Goal: Information Seeking & Learning: Learn about a topic

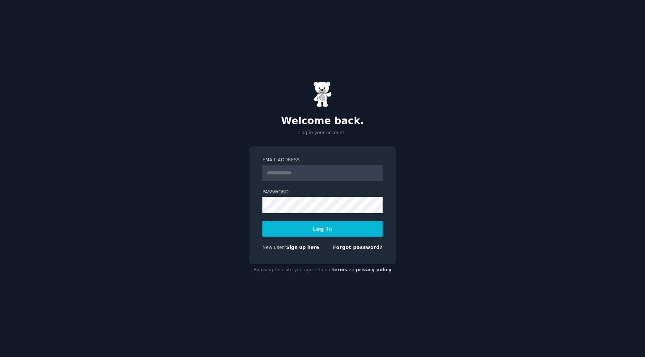
click at [460, 103] on div "Welcome back. Log in your account. Email Address Password Log In New user? Sign…" at bounding box center [322, 178] width 645 height 357
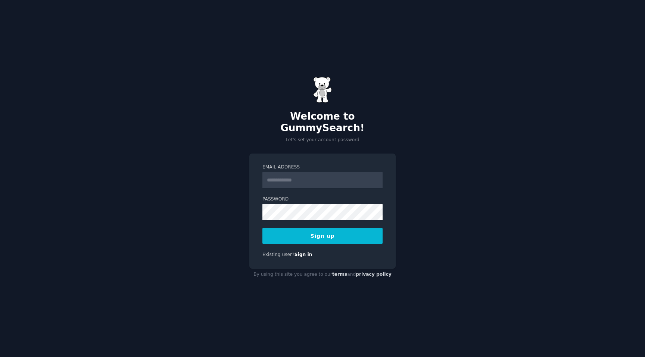
click at [321, 177] on input "Email Address" at bounding box center [322, 180] width 120 height 16
click at [292, 176] on input "Email Address" at bounding box center [322, 180] width 120 height 16
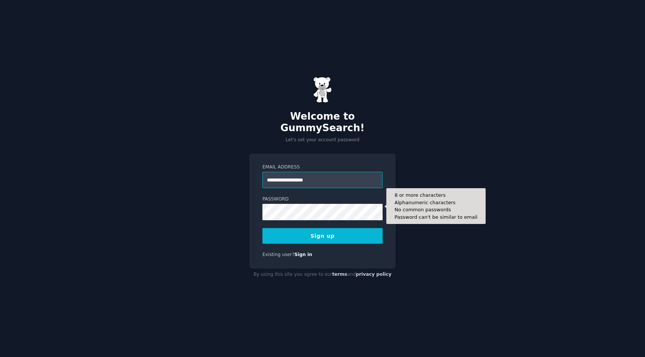
type input "**********"
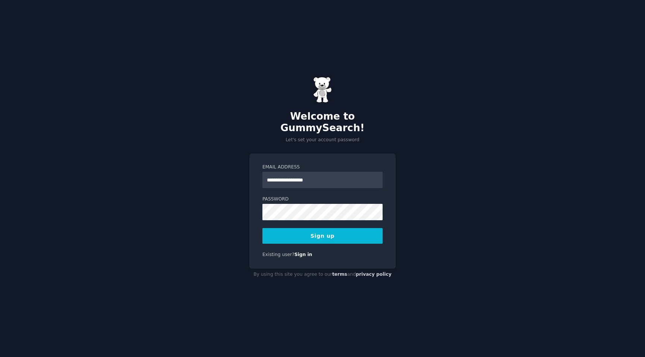
click at [341, 231] on button "Sign up" at bounding box center [322, 236] width 120 height 16
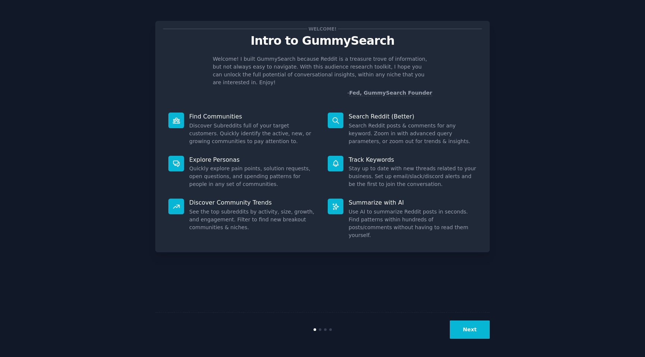
click at [537, 87] on div "Welcome! Intro to GummySearch Welcome! I built GummySearch because Reddit is a …" at bounding box center [322, 178] width 624 height 337
click at [468, 333] on button "Next" at bounding box center [470, 330] width 40 height 18
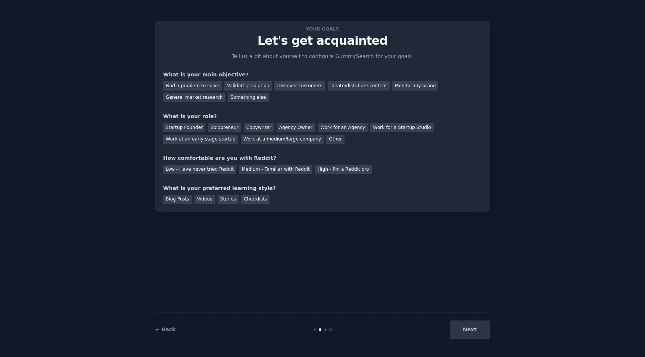
click at [470, 333] on div "Next" at bounding box center [434, 330] width 112 height 18
click at [190, 84] on div "Find a problem to solve" at bounding box center [192, 85] width 59 height 9
click at [471, 329] on div "Next" at bounding box center [434, 330] width 112 height 18
click at [331, 134] on div "Startup Founder Solopreneur Copywriter Agency Owner Work for an Agency Work for…" at bounding box center [322, 133] width 319 height 24
click at [189, 128] on div "Startup Founder" at bounding box center [184, 127] width 42 height 9
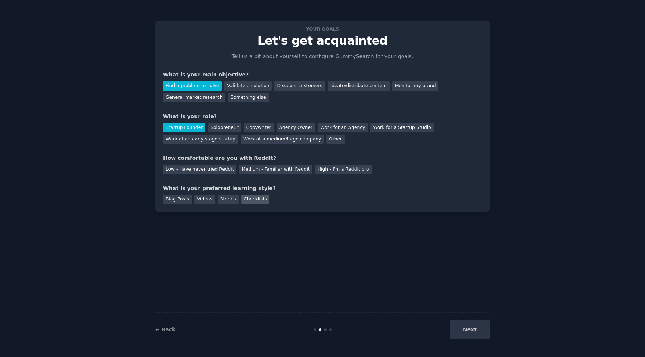
click at [258, 199] on div "Checklists" at bounding box center [255, 199] width 28 height 9
click at [477, 334] on div "Next" at bounding box center [434, 330] width 112 height 18
click at [325, 170] on div "High - I'm a Reddit pro" at bounding box center [343, 169] width 57 height 9
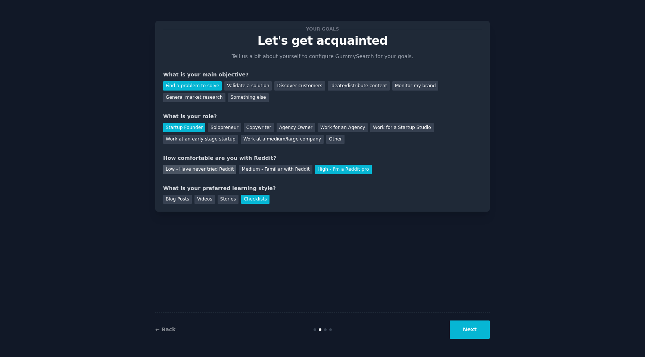
click at [206, 169] on div "Low - Have never tried Reddit" at bounding box center [199, 169] width 73 height 9
click at [473, 332] on button "Next" at bounding box center [470, 330] width 40 height 18
click at [238, 100] on div "Something else" at bounding box center [248, 97] width 41 height 9
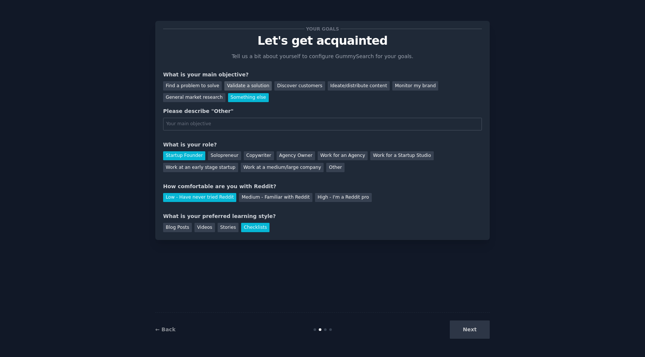
click at [238, 87] on div "Validate a solution" at bounding box center [247, 85] width 47 height 9
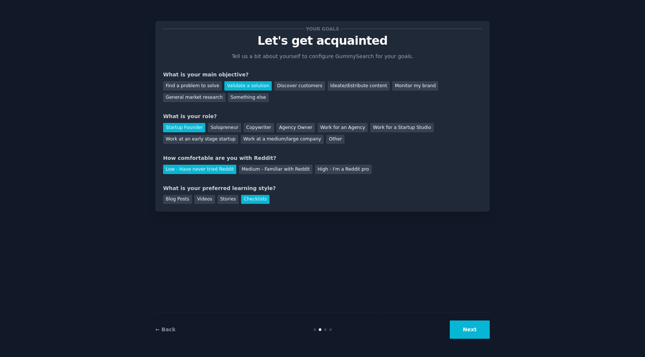
click at [468, 337] on button "Next" at bounding box center [470, 330] width 40 height 18
click at [218, 203] on div "Stories" at bounding box center [228, 199] width 21 height 9
click at [173, 204] on div "Blog Posts" at bounding box center [177, 199] width 29 height 9
click at [477, 330] on button "Next" at bounding box center [470, 330] width 40 height 18
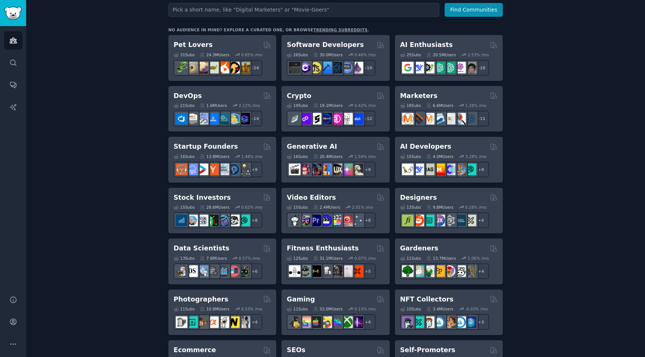
scroll to position [103, 0]
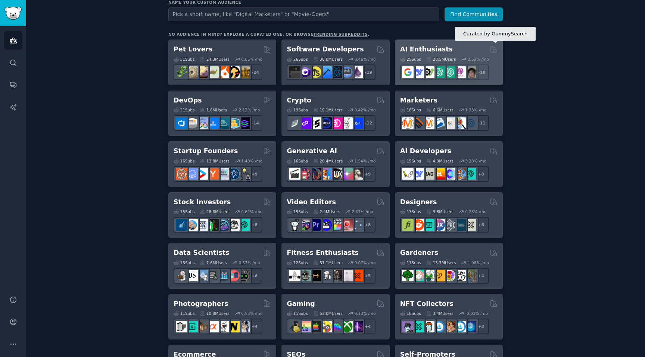
click at [492, 49] on icon at bounding box center [494, 49] width 6 height 6
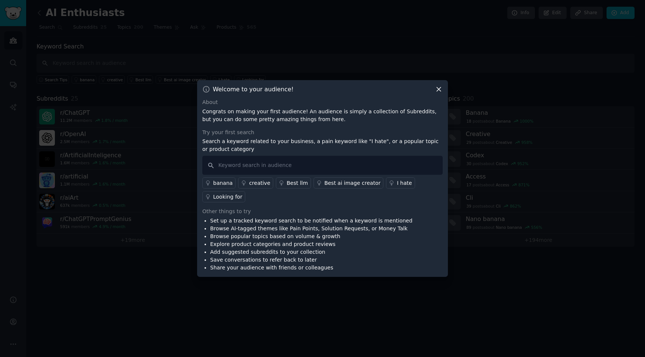
click at [439, 87] on icon at bounding box center [439, 89] width 8 height 8
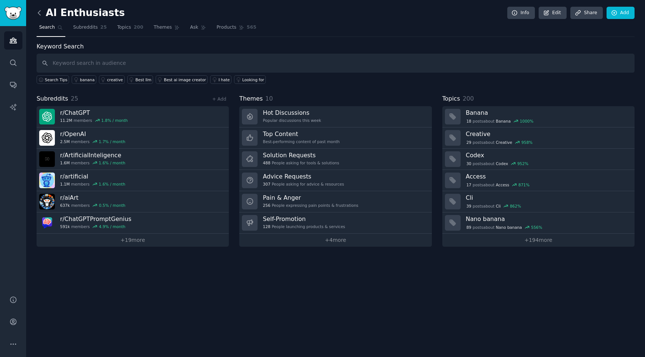
click at [38, 16] on icon at bounding box center [39, 13] width 8 height 8
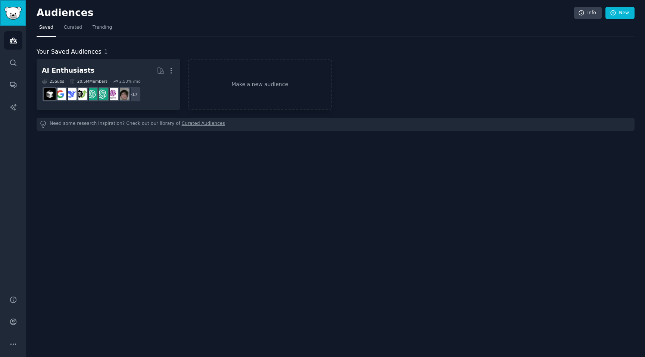
click at [11, 13] on img "Sidebar" at bounding box center [12, 13] width 17 height 13
click at [10, 60] on icon "Sidebar" at bounding box center [13, 63] width 6 height 6
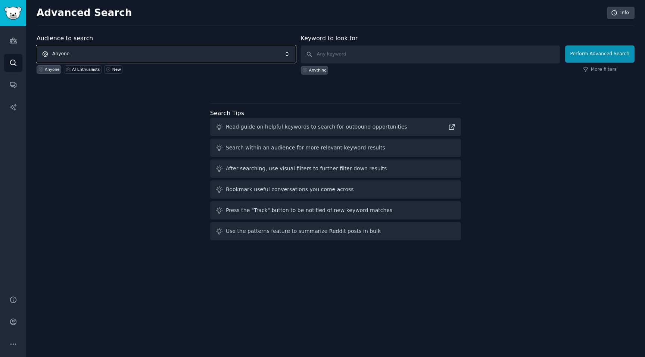
click at [135, 50] on span "Anyone" at bounding box center [166, 54] width 259 height 17
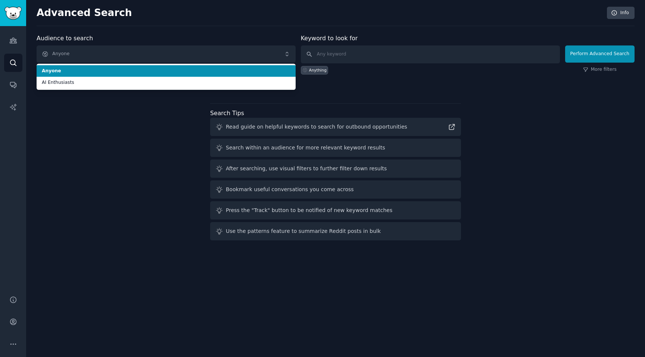
click at [178, 32] on div "Advanced Search Info Audience to search Anyone Anyone AI Enthusiasts Anyone AI …" at bounding box center [335, 178] width 619 height 357
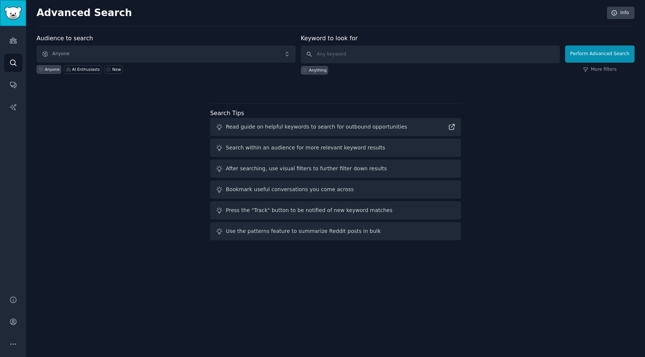
click at [13, 13] on img "Sidebar" at bounding box center [12, 13] width 17 height 13
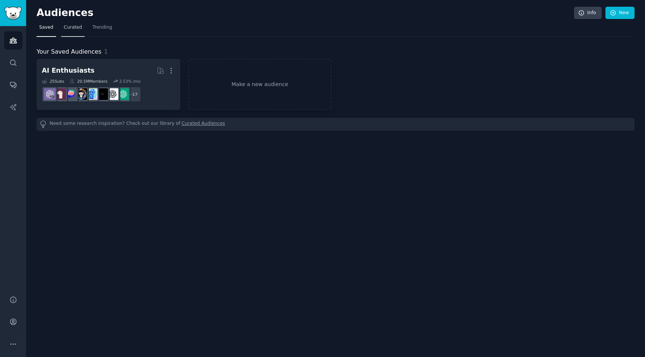
click at [74, 31] on link "Curated" at bounding box center [73, 29] width 24 height 15
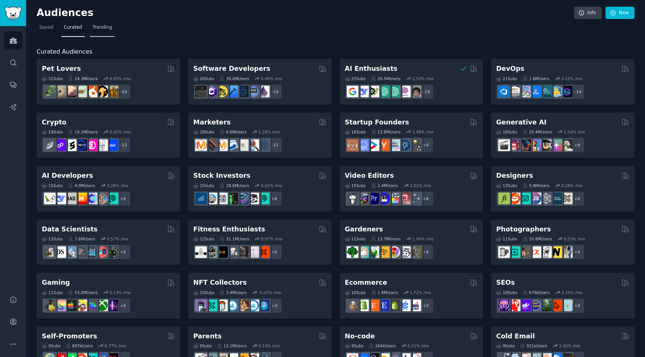
click at [98, 27] on span "Trending" at bounding box center [102, 27] width 19 height 7
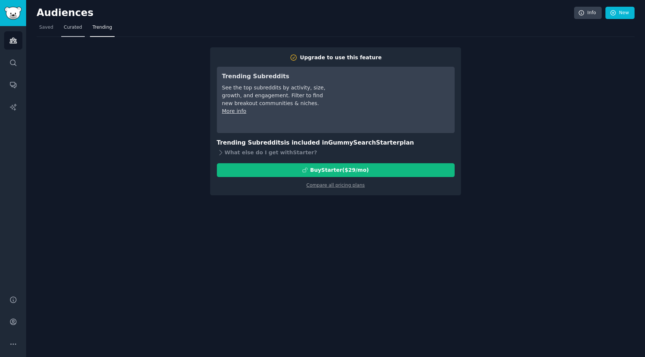
click at [66, 27] on span "Curated" at bounding box center [73, 27] width 18 height 7
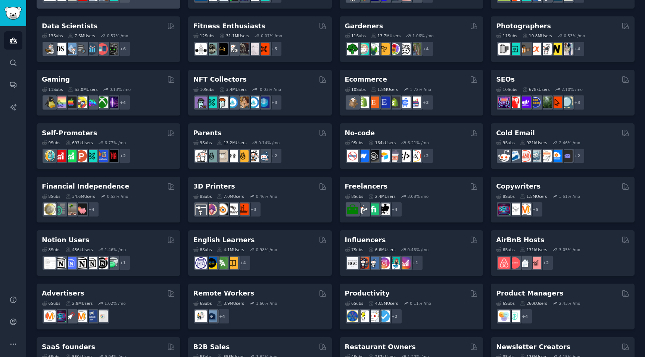
scroll to position [240, 0]
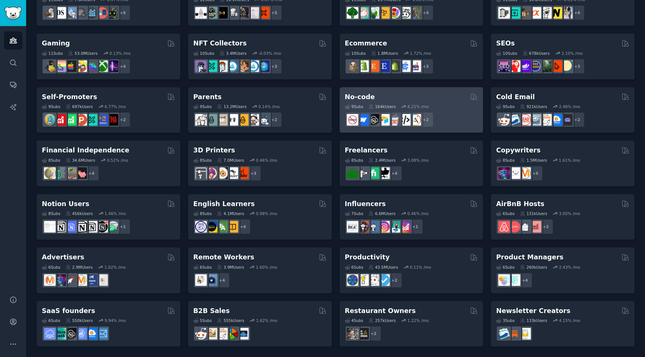
click at [444, 99] on div "No-code" at bounding box center [411, 97] width 133 height 9
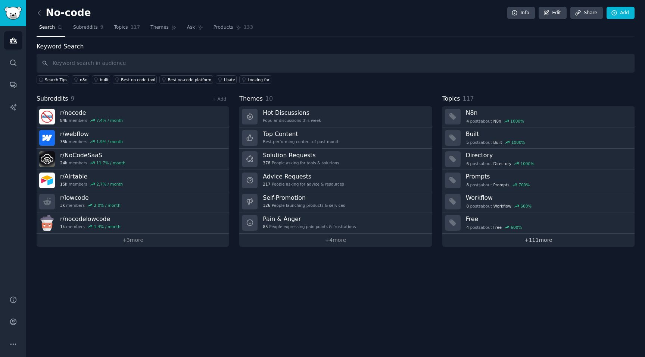
click at [550, 241] on link "+ 111 more" at bounding box center [538, 240] width 192 height 13
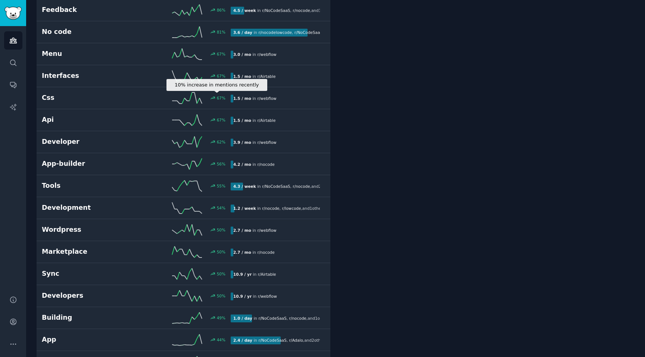
scroll to position [804, 0]
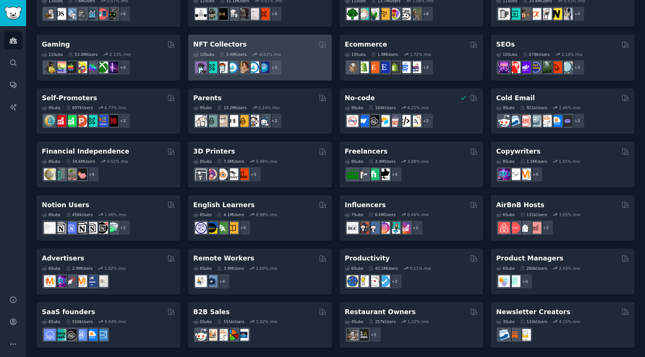
scroll to position [240, 0]
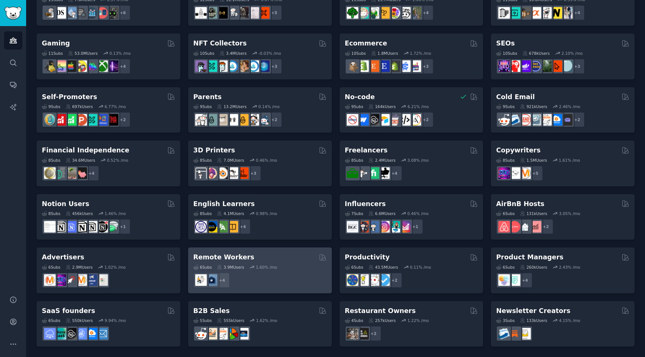
click at [276, 254] on div "Remote Workers Curated by GummySearch" at bounding box center [259, 257] width 133 height 9
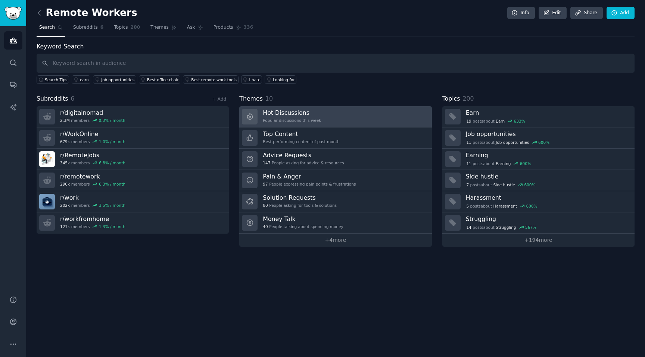
click at [350, 117] on link "Hot Discussions Popular discussions this week" at bounding box center [335, 116] width 192 height 21
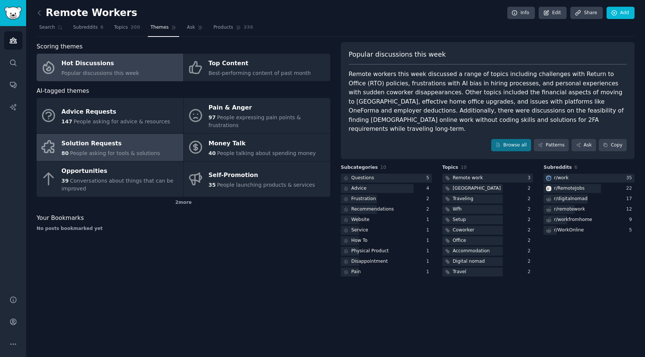
click at [147, 138] on div "Solution Requests" at bounding box center [111, 144] width 99 height 12
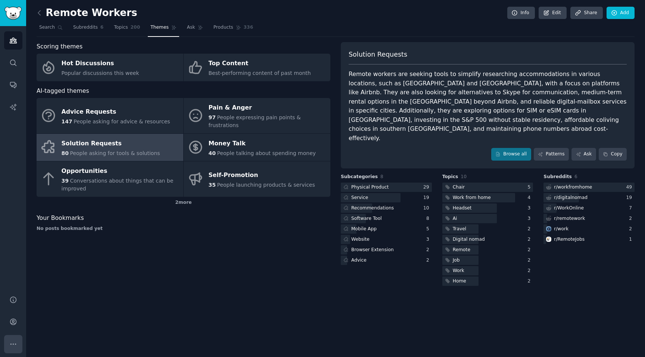
click at [11, 343] on icon "Sidebar" at bounding box center [13, 345] width 8 height 8
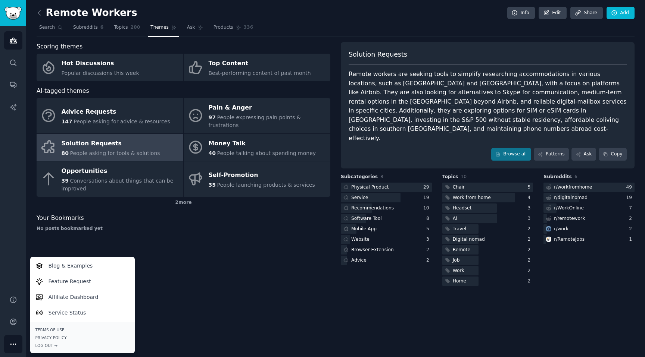
click at [197, 282] on div "Remote Workers Info Edit Share Add Search Subreddits 6 Topics 200 Themes Ask Pr…" at bounding box center [335, 178] width 619 height 357
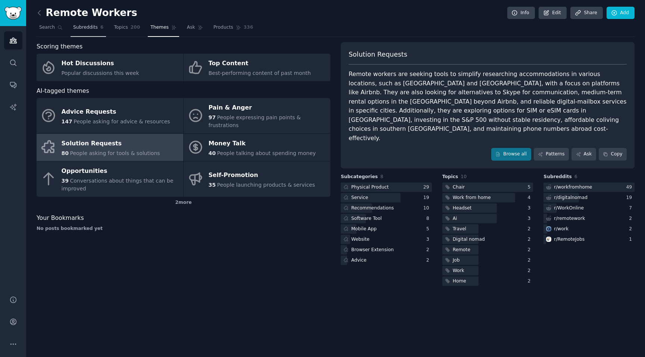
click at [91, 31] on link "Subreddits 6" at bounding box center [88, 29] width 35 height 15
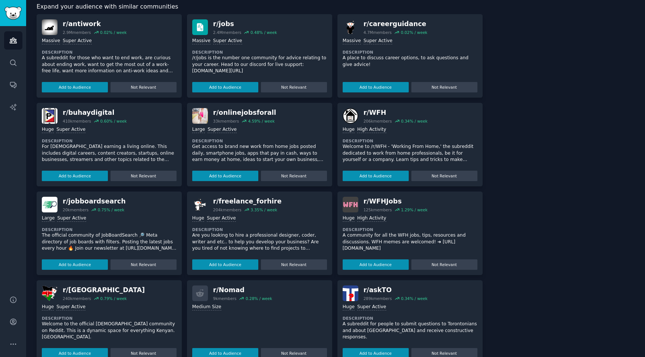
scroll to position [221, 0]
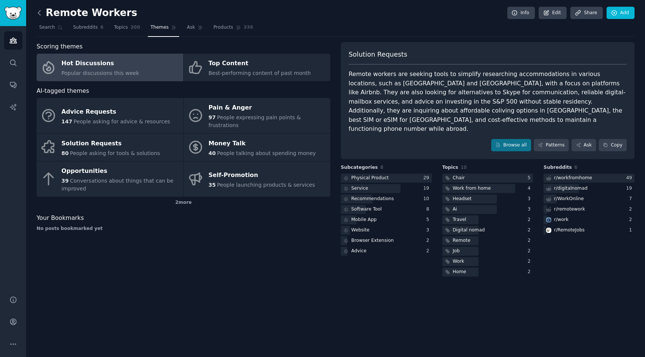
click at [37, 11] on icon at bounding box center [39, 13] width 8 height 8
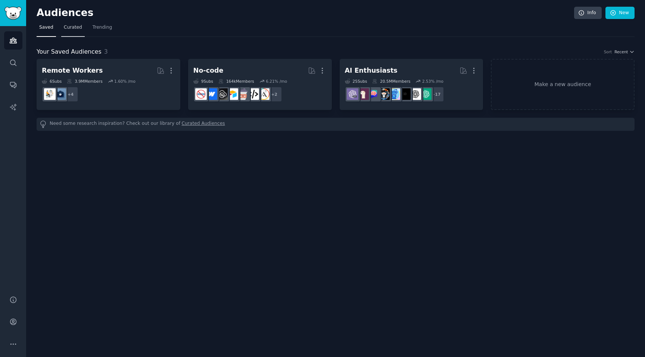
click at [71, 26] on span "Curated" at bounding box center [73, 27] width 18 height 7
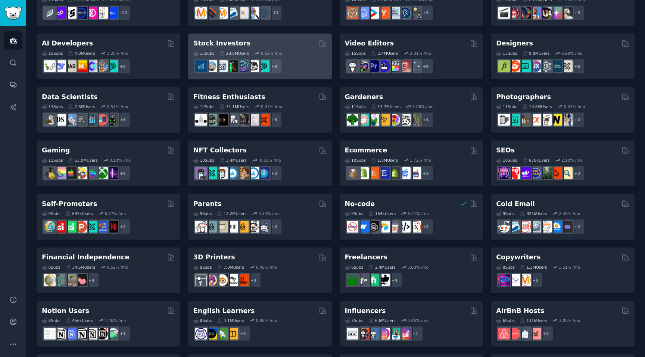
scroll to position [240, 0]
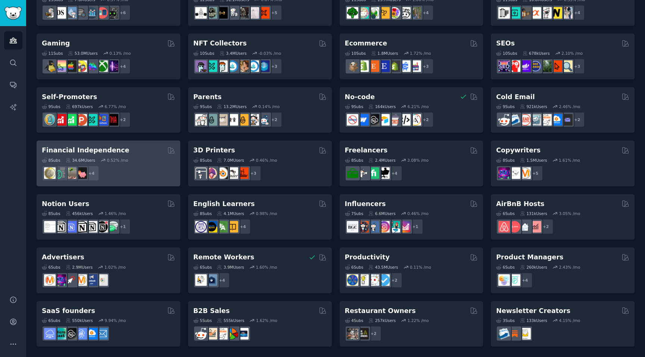
click at [135, 171] on div "+ 4" at bounding box center [108, 174] width 133 height 16
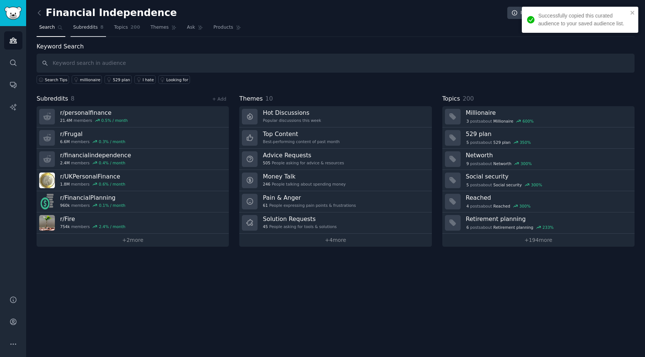
click at [90, 29] on span "Subreddits" at bounding box center [85, 27] width 25 height 7
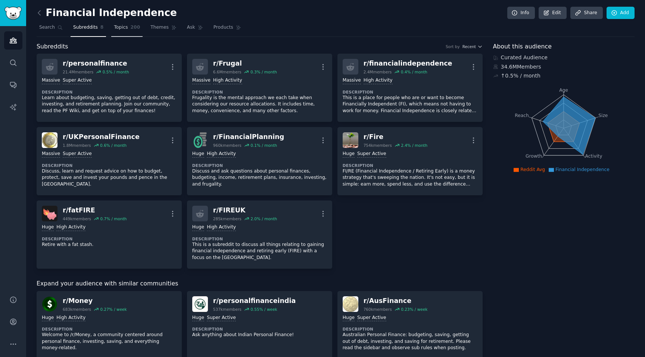
click at [125, 26] on span "Topics" at bounding box center [121, 27] width 14 height 7
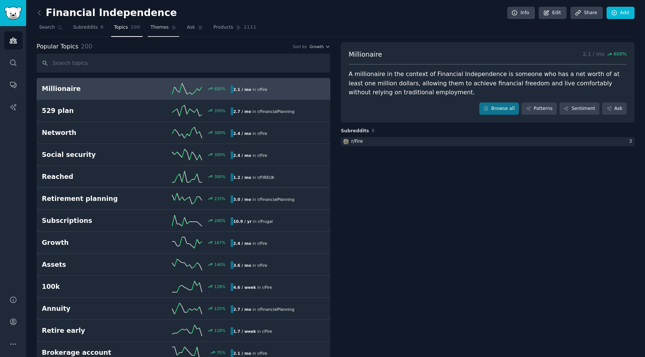
click at [162, 31] on span "Themes" at bounding box center [159, 27] width 18 height 7
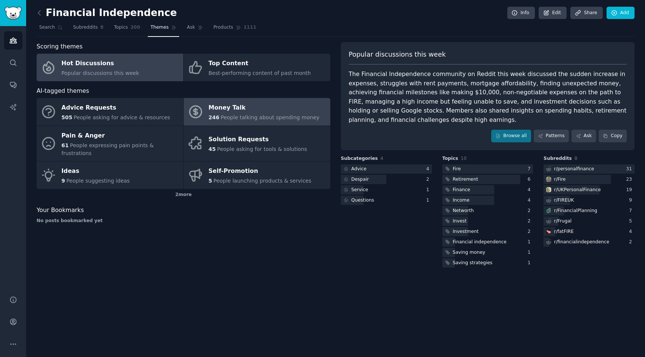
click at [288, 107] on div "Money Talk" at bounding box center [264, 108] width 111 height 12
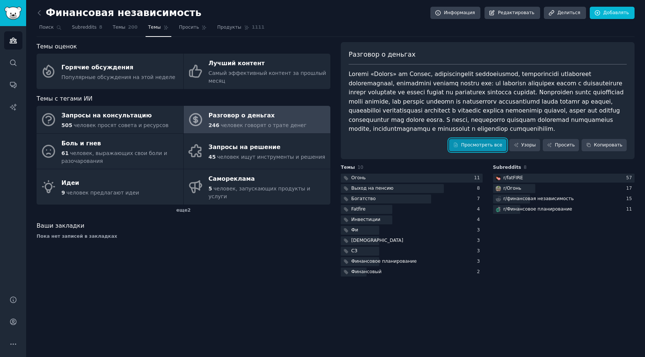
click at [475, 147] on font "Просмотреть все" at bounding box center [481, 145] width 41 height 5
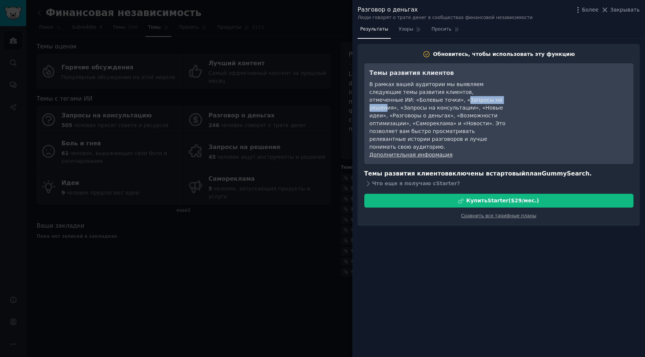
drag, startPoint x: 392, startPoint y: 100, endPoint x: 440, endPoint y: 100, distance: 47.4
click at [440, 100] on font "В рамках вашей аудитории мы выявляем следующие темы развития клиентов, отмеченн…" at bounding box center [437, 115] width 136 height 69
click at [425, 181] on font "Что еще я получаю с" at bounding box center [404, 184] width 64 height 6
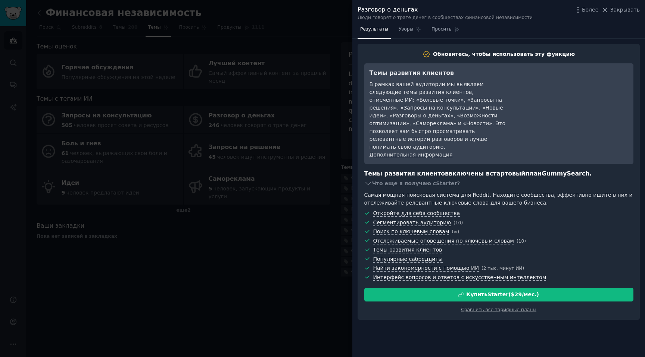
click at [328, 16] on div at bounding box center [322, 178] width 645 height 357
